Goal: Information Seeking & Learning: Learn about a topic

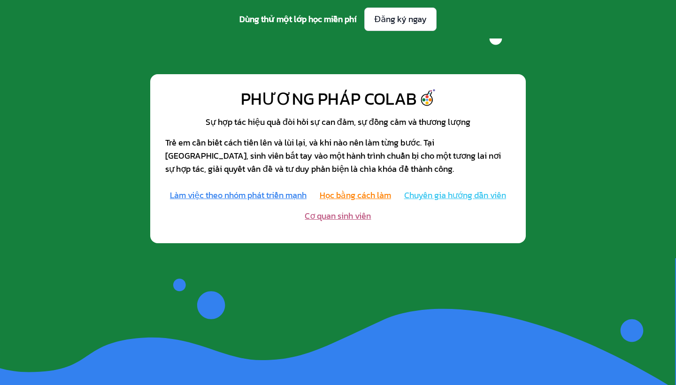
scroll to position [932, 0]
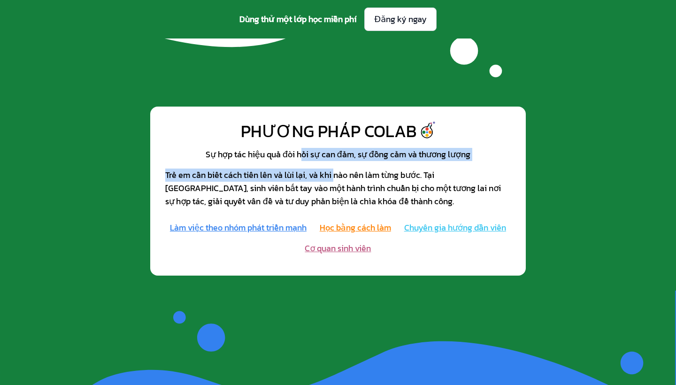
drag, startPoint x: 300, startPoint y: 150, endPoint x: 337, endPoint y: 175, distance: 44.6
click at [337, 175] on div "Sự hợp tác hiệu quả đòi hỏi sự can đảm, sự đồng cảm và thương lượng Trẻ em cần …" at bounding box center [337, 178] width 345 height 60
click at [337, 175] on div "Trẻ em cần biết cách tiến lên và lùi lại, và khi nào nên làm từng bước. Tại CoL…" at bounding box center [337, 187] width 345 height 39
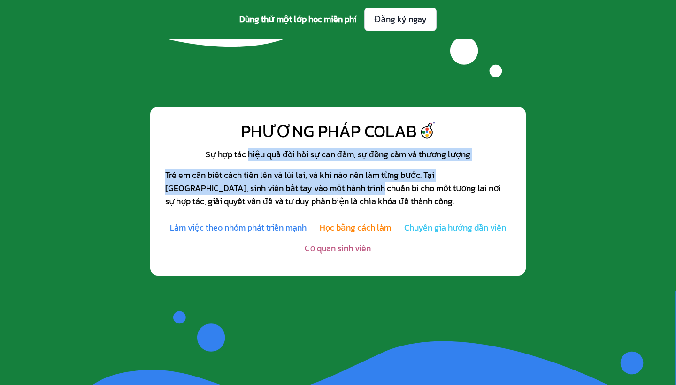
drag, startPoint x: 248, startPoint y: 154, endPoint x: 313, endPoint y: 184, distance: 70.8
click at [313, 184] on div "Sự hợp tác hiệu quả đòi hỏi sự can đảm, sự đồng cảm và thương lượng Trẻ em cần …" at bounding box center [337, 178] width 345 height 60
click at [313, 184] on div "Trẻ em cần biết cách tiến lên và lùi lại, và khi nào nên làm từng bước. Tại CoL…" at bounding box center [337, 187] width 345 height 39
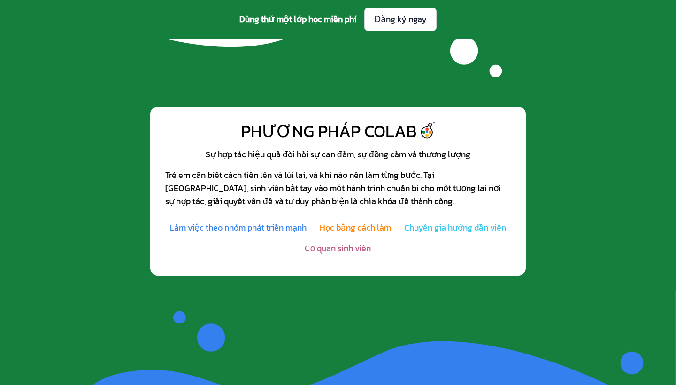
click at [311, 184] on div "Trẻ em cần biết cách tiến lên và lùi lại, và khi nào nên làm từng bước. Tại CoL…" at bounding box center [337, 187] width 345 height 39
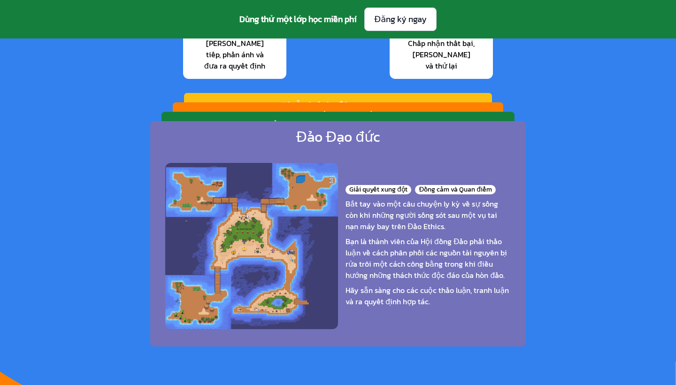
scroll to position [1544, 0]
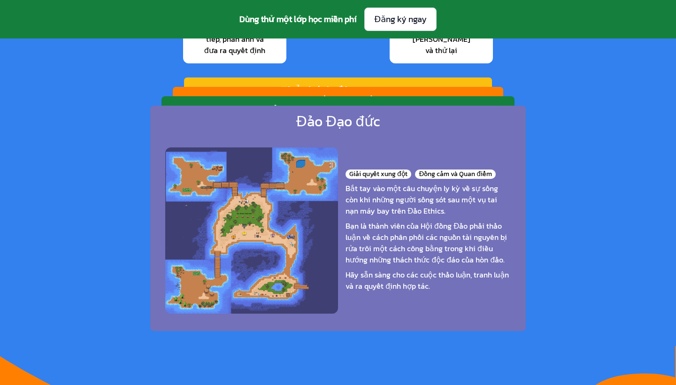
click at [429, 220] on div "Bạn là thành viên của Hội đồng Đảo phải thảo luận về cách phân phối các nguồn t…" at bounding box center [427, 242] width 165 height 45
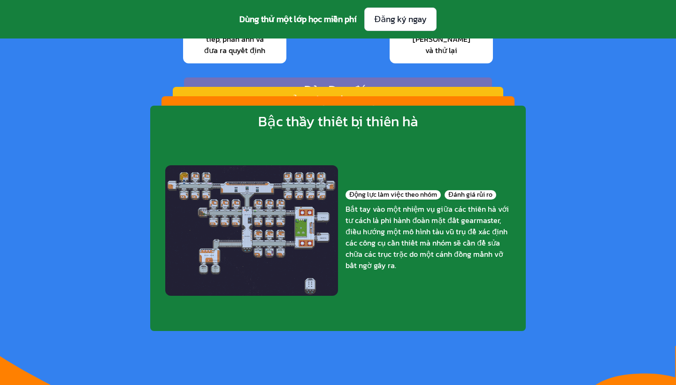
click at [429, 217] on div "Bắt tay vào một nhiệm vụ giữa các thiên hà với tư cách là phi hành đoàn mặt đất…" at bounding box center [427, 237] width 165 height 68
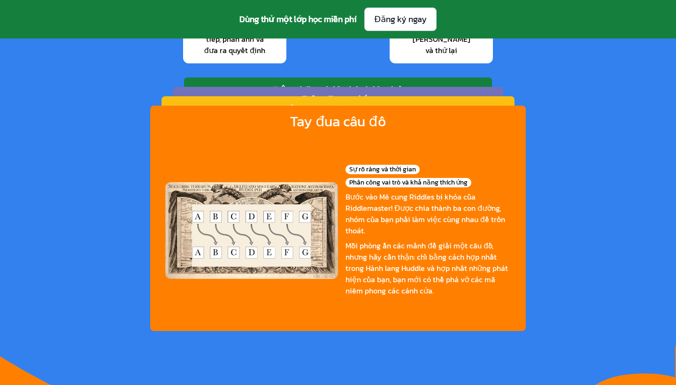
click at [429, 217] on div "Bước vào Mê cung Riddles bị khóa của Riddlemaster! Được chia thành ba con đường…" at bounding box center [427, 213] width 165 height 45
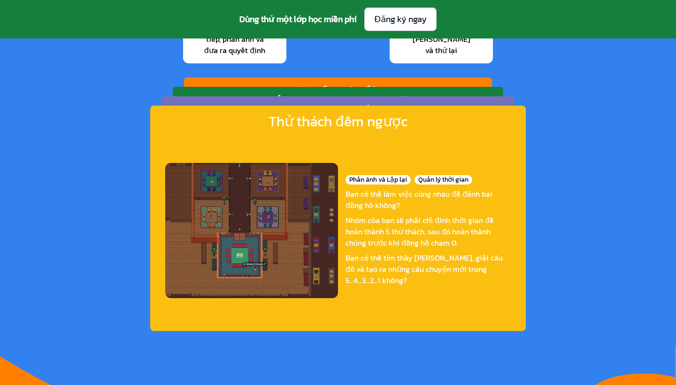
click at [429, 218] on div "Nhóm của bạn sẽ phải chỉ định thời gian để hoàn thành 5 thử thách, sau đó hoàn …" at bounding box center [427, 231] width 165 height 34
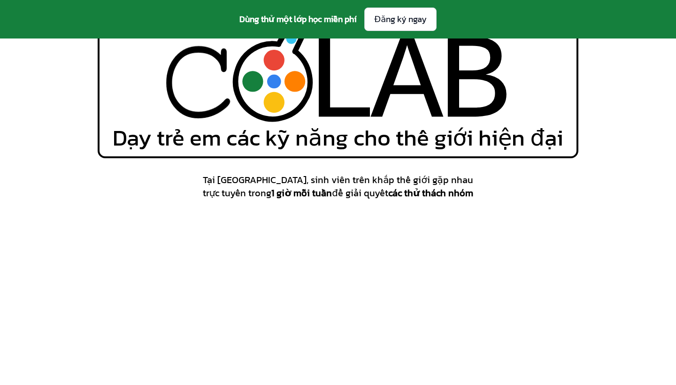
scroll to position [61, 0]
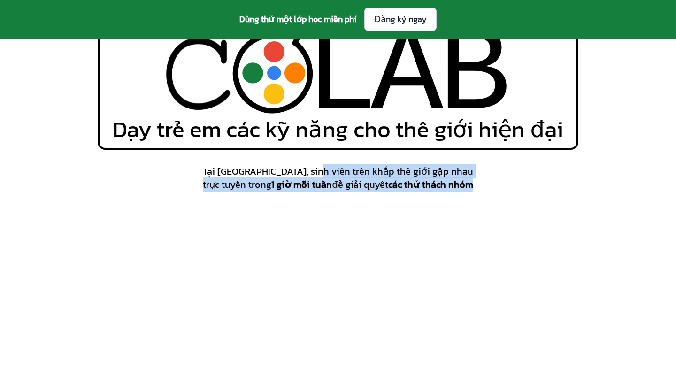
drag, startPoint x: 320, startPoint y: 166, endPoint x: 405, endPoint y: 192, distance: 88.5
click at [405, 193] on div "Tại CoLab, sinh viên trên khắp thế giới gặp nhau trực tuyến trong 1 giờ mỗi tuầ…" at bounding box center [338, 182] width 481 height 34
click at [405, 192] on div "Tại CoLab, sinh viên trên khắp thế giới gặp nhau trực tuyến trong 1 giờ mỗi tuầ…" at bounding box center [338, 182] width 481 height 34
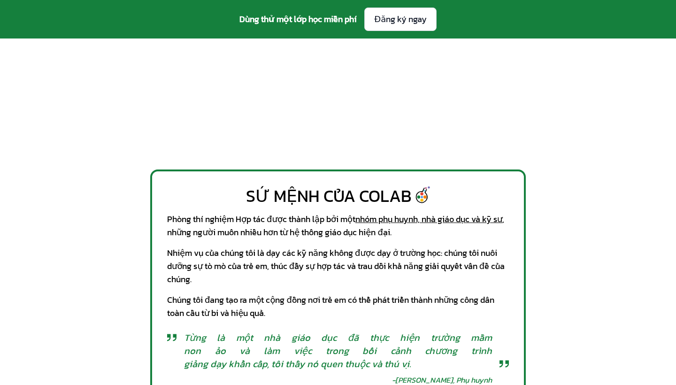
scroll to position [356, 0]
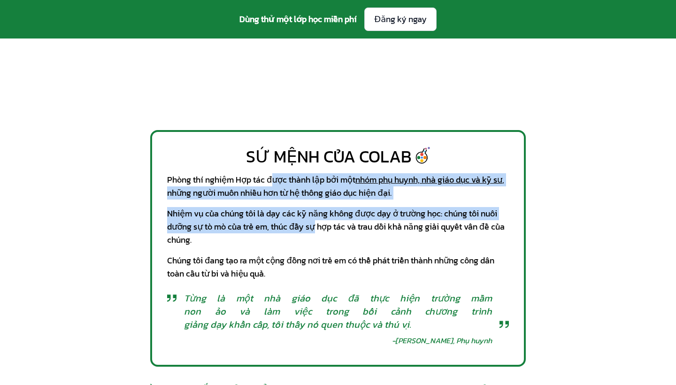
drag, startPoint x: 272, startPoint y: 186, endPoint x: 318, endPoint y: 222, distance: 58.5
click at [318, 222] on div "SỨ MỆNH CỦA COLAB Phòng thí nghiệm Hợp tác được thành lập bởi một nhóm phụ huyn…" at bounding box center [337, 248] width 375 height 237
click at [318, 222] on div "Nhiệm vụ của chúng tôi là dạy các kỹ năng không được dạy ở trường học: chúng tô…" at bounding box center [338, 226] width 342 height 39
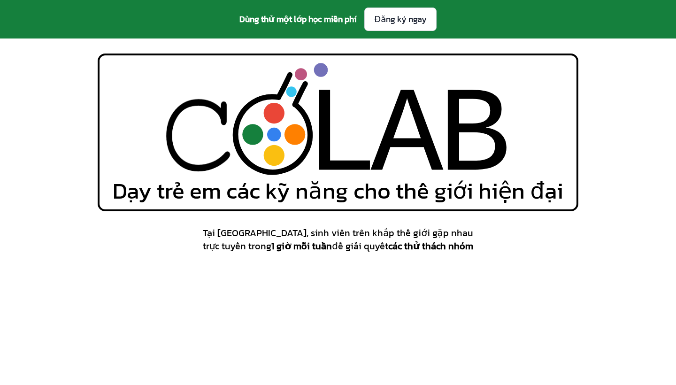
scroll to position [0, 0]
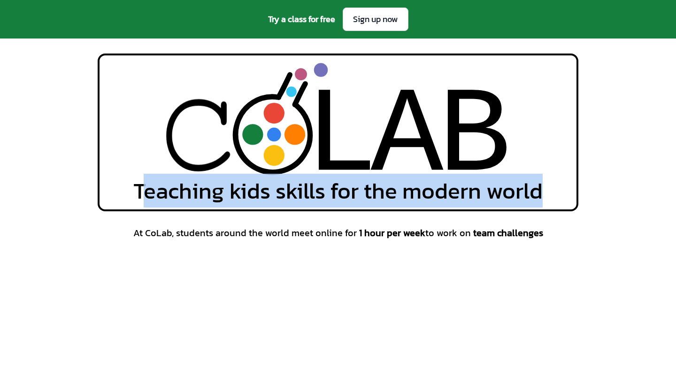
drag, startPoint x: 139, startPoint y: 188, endPoint x: 540, endPoint y: 176, distance: 401.5
click at [541, 179] on span "Teaching kids skills for the modern world" at bounding box center [337, 190] width 409 height 23
copy span "eaching kids skills for the modern world"
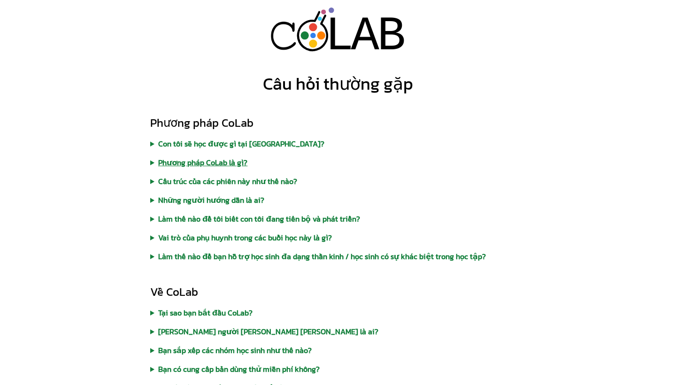
click at [222, 161] on summary "Phương pháp CoLab là gì?" at bounding box center [337, 162] width 375 height 11
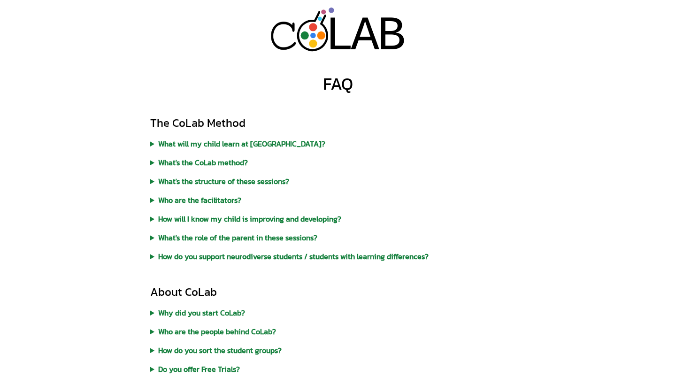
click at [220, 157] on summary "What's the CoLab method?" at bounding box center [337, 162] width 375 height 11
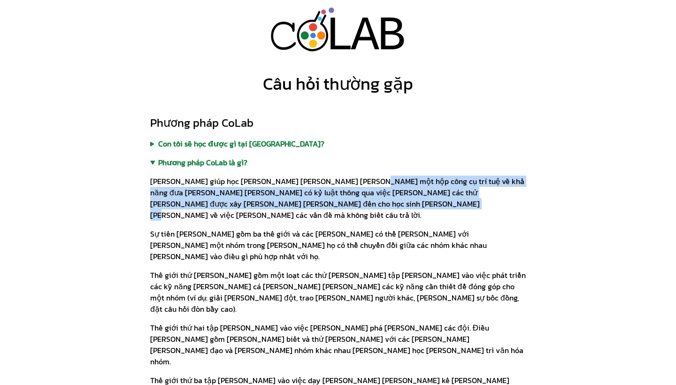
drag, startPoint x: 356, startPoint y: 182, endPoint x: 393, endPoint y: 208, distance: 45.2
click at [393, 208] on p "Chúng tôi giúp học sinh của mình xây dựng một hộp công cụ trí tuệ về khả năng đ…" at bounding box center [337, 198] width 375 height 45
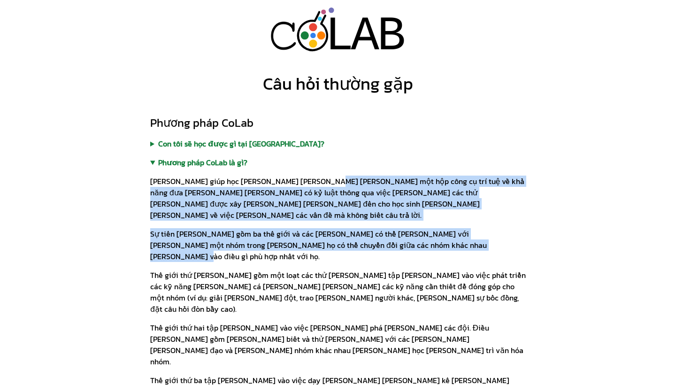
drag, startPoint x: 319, startPoint y: 182, endPoint x: 379, endPoint y: 241, distance: 84.3
click at [379, 241] on div "Chúng tôi giúp học sinh của mình xây dựng một hộp công cụ trí tuệ về khả năng đ…" at bounding box center [337, 346] width 375 height 357
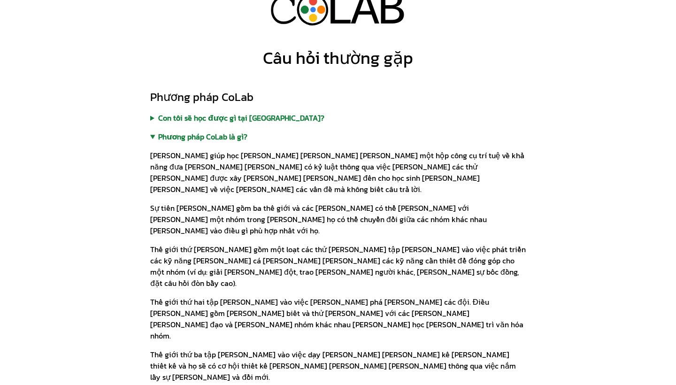
scroll to position [27, 0]
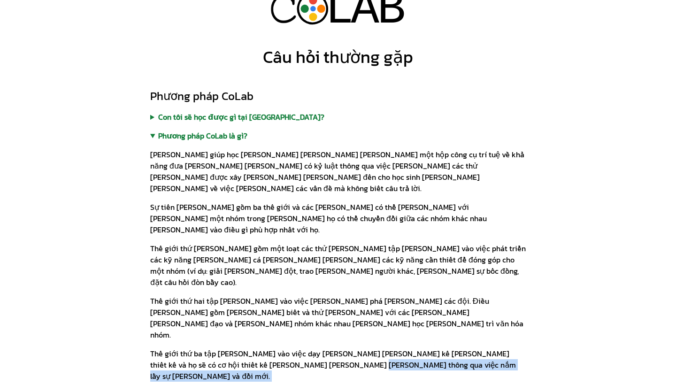
drag, startPoint x: 317, startPoint y: 303, endPoint x: 344, endPoint y: 329, distance: 37.2
click at [344, 329] on div "Chúng tôi giúp học sinh của mình xây dựng một hộp công cụ trí tuệ về khả năng đ…" at bounding box center [337, 319] width 375 height 357
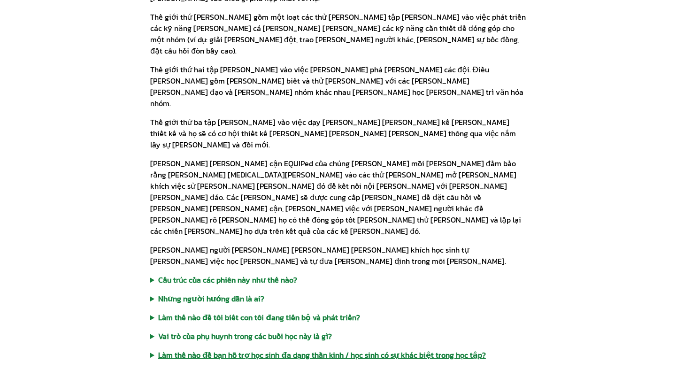
scroll to position [297, 0]
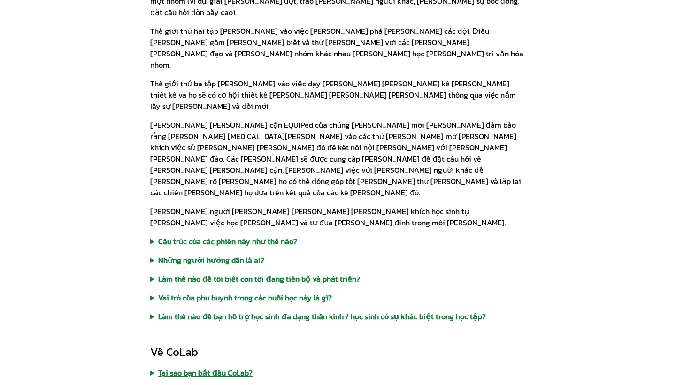
click at [237, 367] on summary "Tại sao bạn bắt đầu CoLab?" at bounding box center [337, 372] width 375 height 11
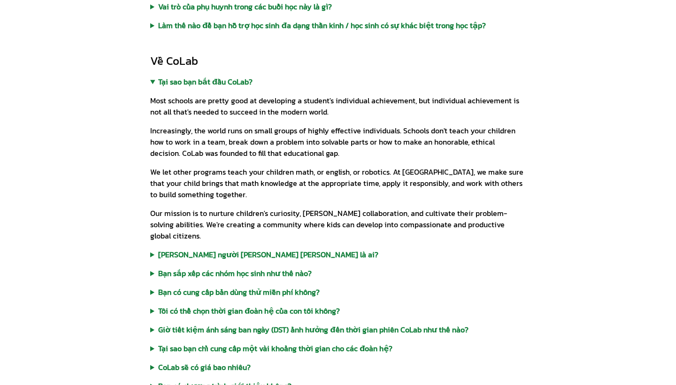
scroll to position [596, 0]
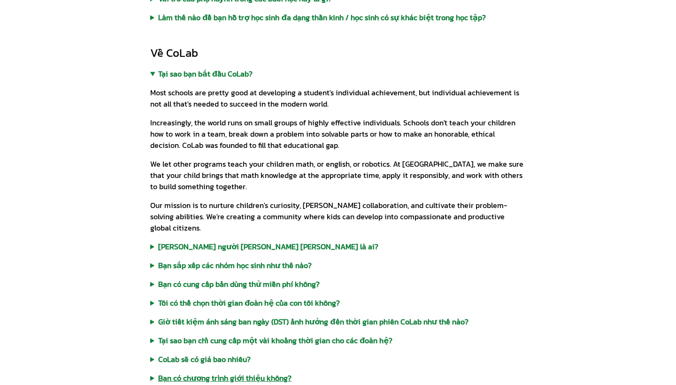
click at [265, 372] on summary "Bạn có chương trình giới thiệu không?" at bounding box center [337, 377] width 375 height 11
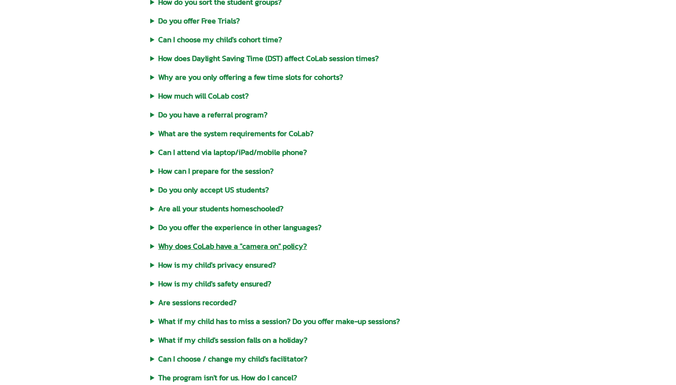
scroll to position [256, 0]
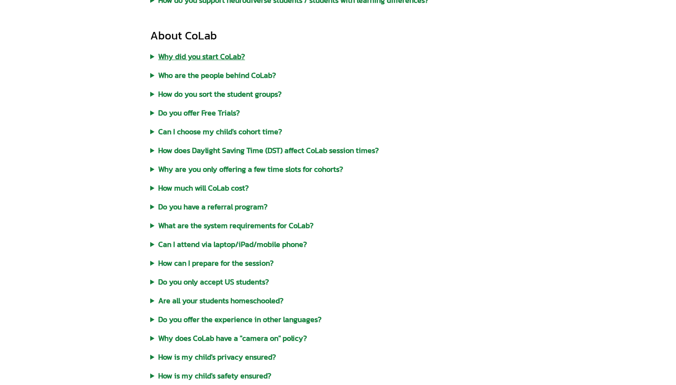
click at [231, 54] on summary "Why did you start CoLab?" at bounding box center [337, 56] width 375 height 11
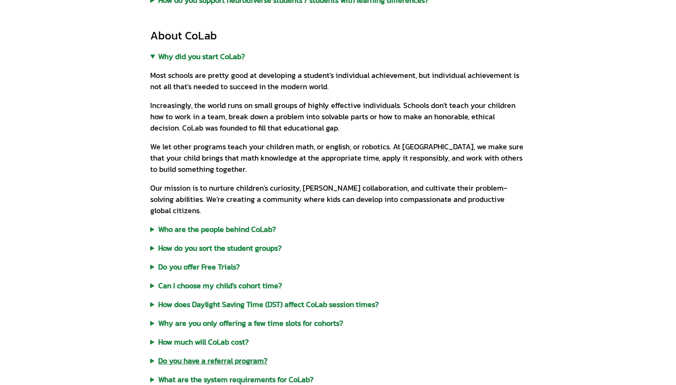
click at [253, 355] on summary "Do you have a referral program?" at bounding box center [337, 360] width 375 height 11
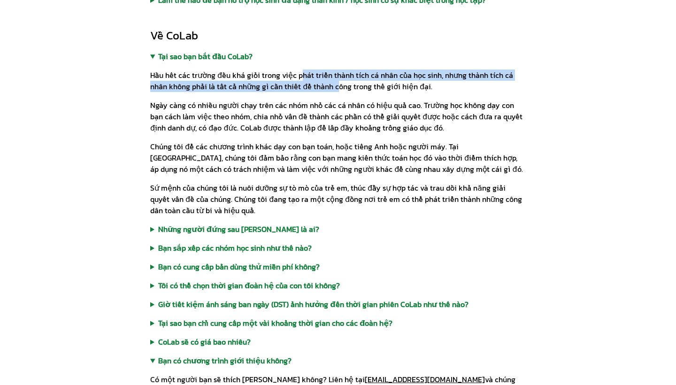
drag, startPoint x: 298, startPoint y: 75, endPoint x: 335, endPoint y: 89, distance: 39.7
click at [335, 89] on p "Hầu hết các trường đều khá giỏi trong việc phát triển thành tích cá nhân của họ…" at bounding box center [337, 80] width 375 height 23
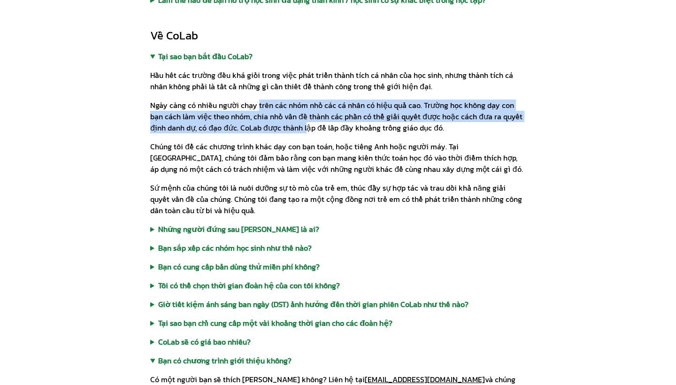
drag, startPoint x: 259, startPoint y: 107, endPoint x: 291, endPoint y: 125, distance: 36.6
click at [291, 125] on p "Ngày càng có nhiều người chạy trên các nhóm nhỏ các cá nhân có hiệu quả cao. Tr…" at bounding box center [337, 117] width 375 height 34
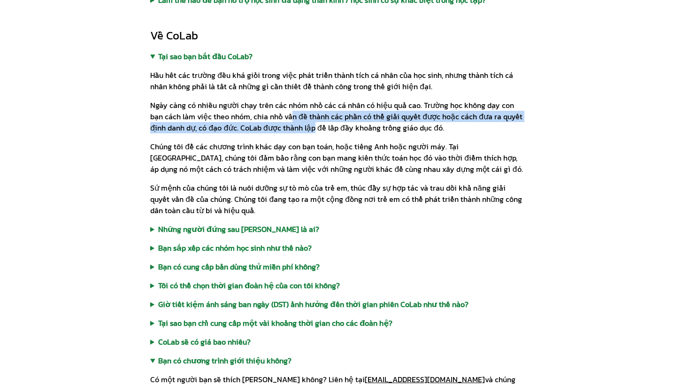
drag, startPoint x: 275, startPoint y: 118, endPoint x: 296, endPoint y: 131, distance: 25.5
click at [296, 131] on p "Ngày càng có nhiều người chạy trên các nhóm nhỏ các cá nhân có hiệu quả cao. Tr…" at bounding box center [337, 117] width 375 height 34
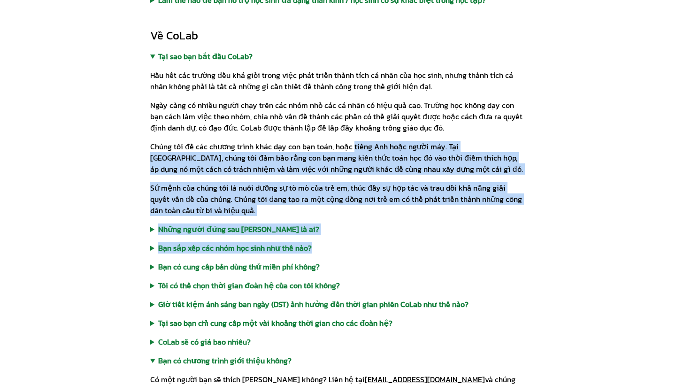
drag, startPoint x: 352, startPoint y: 146, endPoint x: 458, endPoint y: 240, distance: 142.0
click at [462, 243] on div "Về CoLab Tại sao bạn bắt đầu CoLab? Hầu hết các trường đều khá giỏi trong việc …" at bounding box center [337, 381] width 375 height 706
click at [458, 240] on div "Về CoLab Tại sao bạn bắt đầu CoLab? Hầu hết các trường đều khá giỏi trong việc …" at bounding box center [337, 381] width 375 height 706
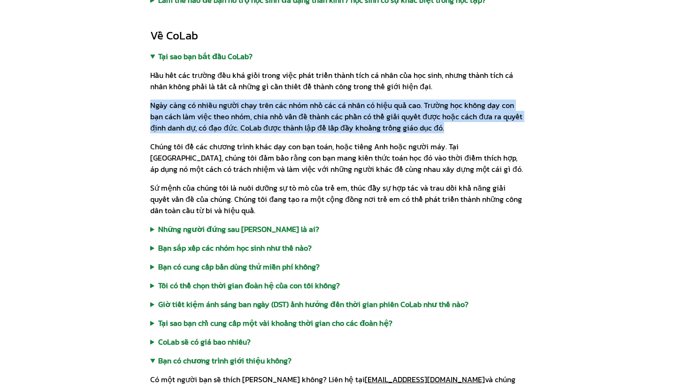
drag, startPoint x: 433, startPoint y: 123, endPoint x: 150, endPoint y: 97, distance: 284.2
click at [150, 97] on div "L L Một A B B Câu hỏi thường gặp Phương pháp CoLab Con tôi sẽ học được gì tại […" at bounding box center [338, 269] width 676 height 1051
copy p "Ngày càng có nhiều người chạy trên các nhóm nhỏ các cá nhân có hiệu quả cao. Tr…"
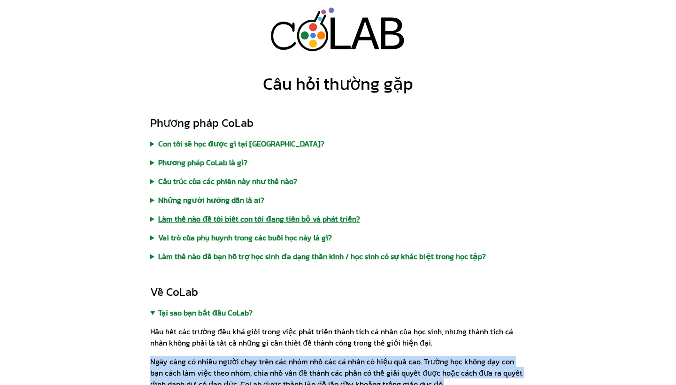
scroll to position [0, 0]
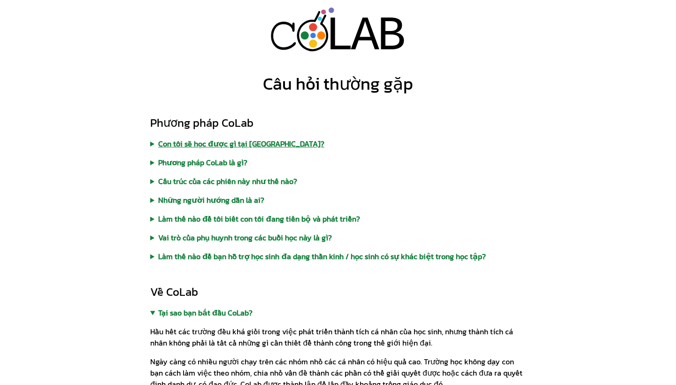
click at [245, 144] on summary "Con tôi sẽ học được gì tại [GEOGRAPHIC_DATA]?" at bounding box center [337, 143] width 375 height 11
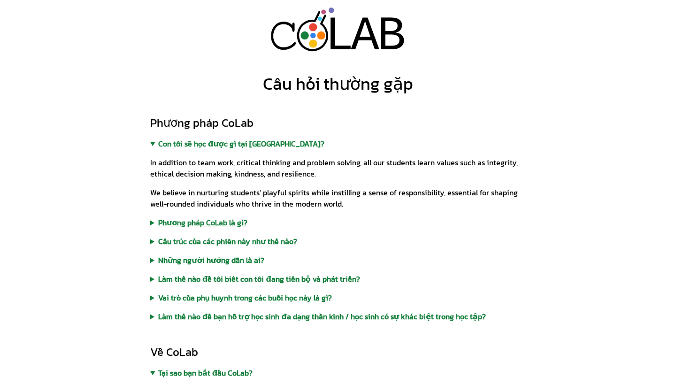
click at [227, 222] on summary "Phương pháp CoLab là gì?" at bounding box center [337, 222] width 375 height 11
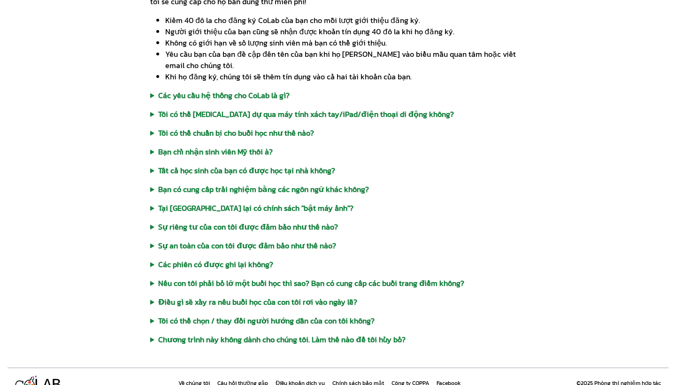
scroll to position [972, 0]
